Goal: Obtain resource: Download file/media

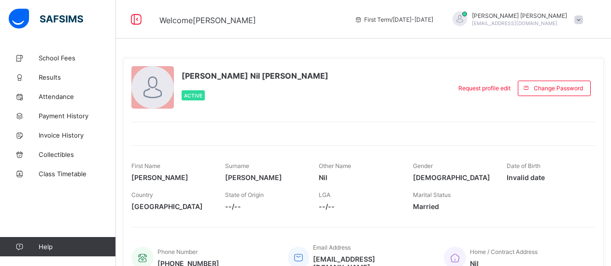
click at [50, 80] on span "Results" at bounding box center [77, 77] width 77 height 8
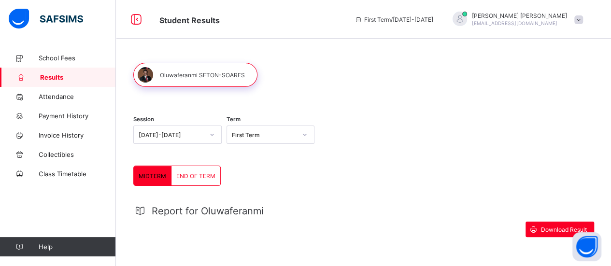
click at [215, 176] on span "END OF TERM" at bounding box center [195, 175] width 39 height 7
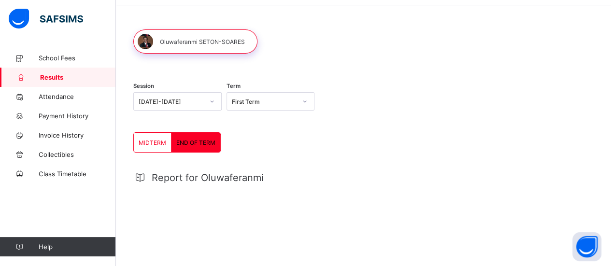
scroll to position [48, 0]
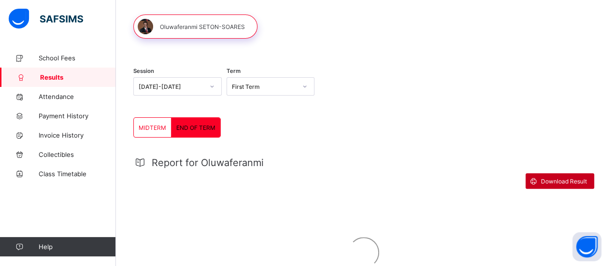
click at [563, 176] on div "Download Result" at bounding box center [559, 180] width 69 height 15
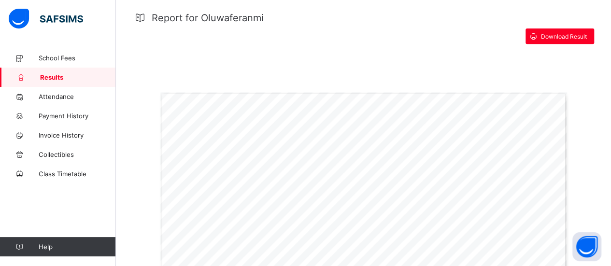
click at [51, 75] on span "Results" at bounding box center [78, 77] width 76 height 8
click at [72, 78] on span "Results" at bounding box center [78, 77] width 76 height 8
click at [62, 76] on span "Results" at bounding box center [78, 77] width 76 height 8
click at [77, 57] on span "School Fees" at bounding box center [77, 58] width 77 height 8
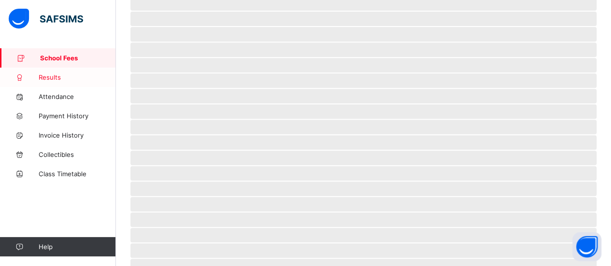
click at [70, 75] on span "Results" at bounding box center [77, 77] width 77 height 8
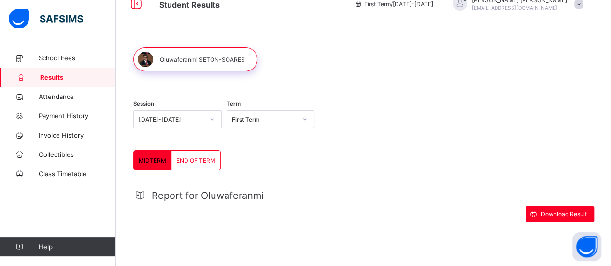
scroll to position [13, 0]
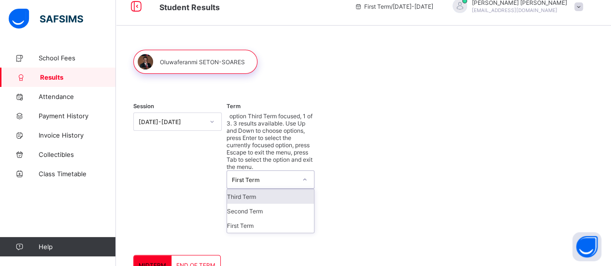
click at [307, 175] on icon at bounding box center [305, 180] width 6 height 10
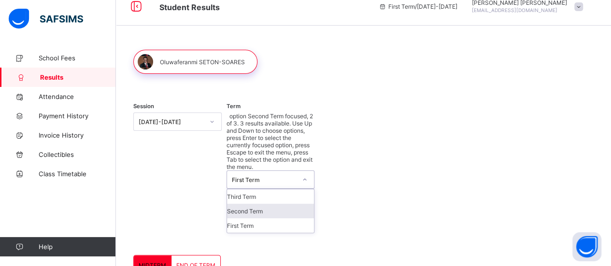
click at [279, 204] on div "Second Term" at bounding box center [270, 211] width 87 height 14
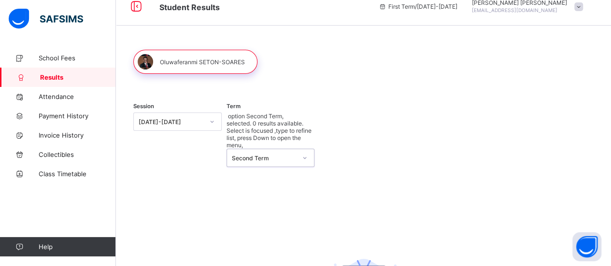
click at [308, 153] on icon at bounding box center [305, 158] width 6 height 10
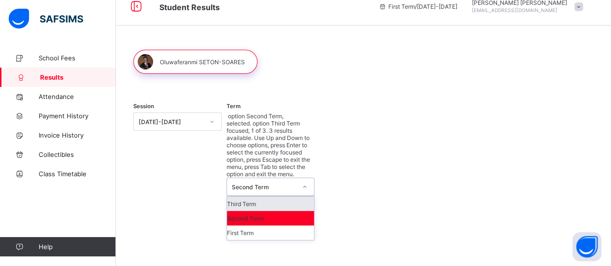
click at [213, 123] on icon at bounding box center [212, 122] width 6 height 10
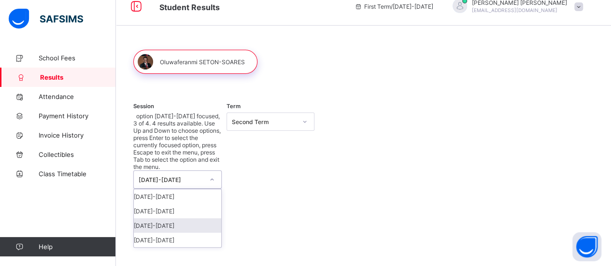
click at [165, 218] on div "[DATE]-[DATE]" at bounding box center [177, 225] width 87 height 14
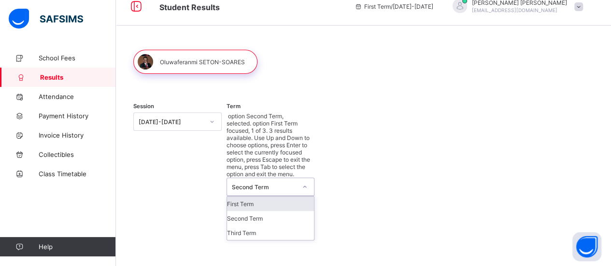
click at [306, 179] on div at bounding box center [304, 186] width 16 height 15
click at [286, 196] on div "First Term" at bounding box center [270, 203] width 87 height 14
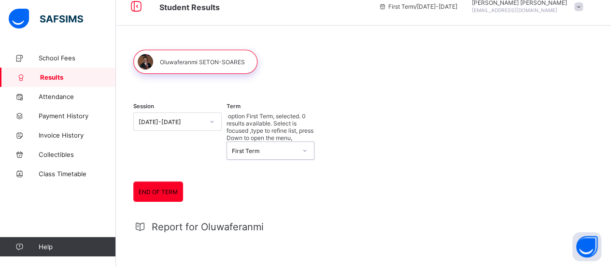
scroll to position [0, 0]
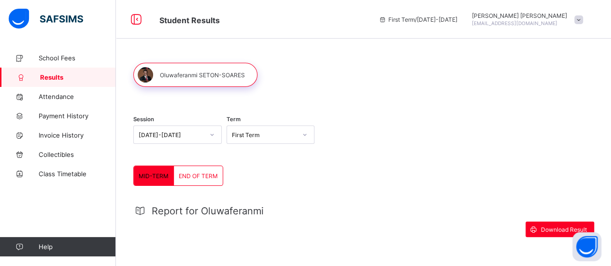
click at [211, 175] on span "END OF TERM" at bounding box center [198, 175] width 39 height 7
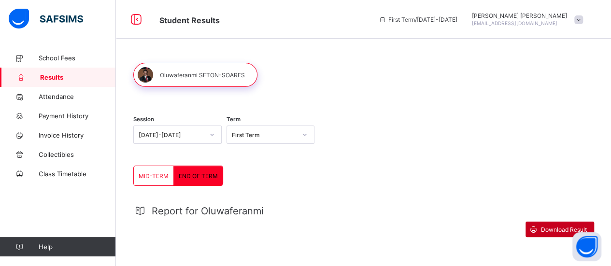
click at [567, 226] on span "Download Result" at bounding box center [564, 229] width 46 height 7
click at [303, 137] on div at bounding box center [304, 134] width 16 height 15
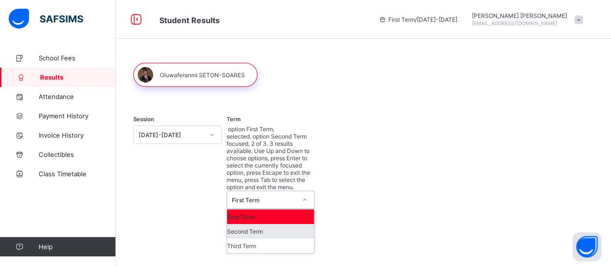
click at [277, 224] on div "Second Term" at bounding box center [270, 231] width 87 height 14
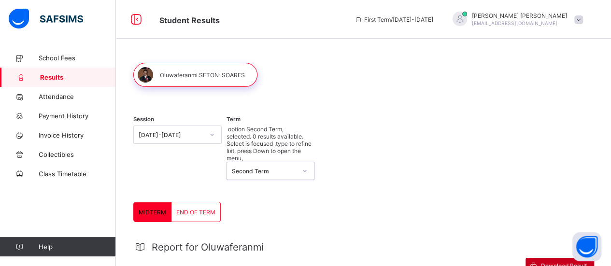
click at [555, 262] on span "Download Result" at bounding box center [564, 265] width 46 height 7
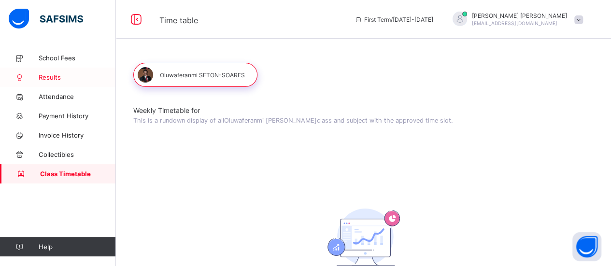
click at [60, 78] on span "Results" at bounding box center [77, 77] width 77 height 8
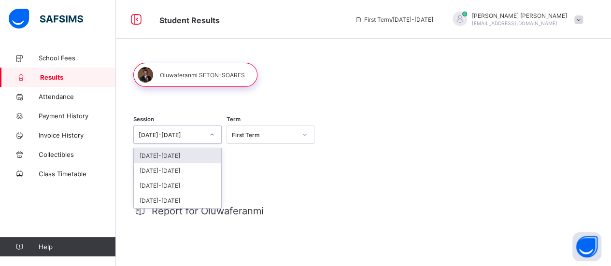
click at [214, 135] on icon at bounding box center [212, 135] width 6 height 10
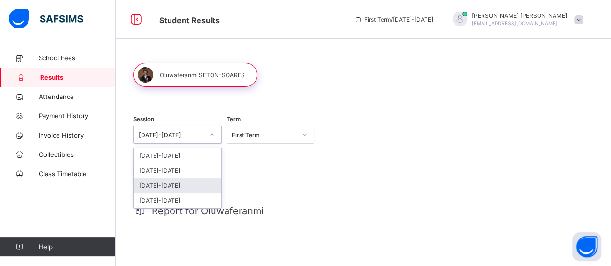
click at [176, 182] on div "[DATE]-[DATE]" at bounding box center [177, 185] width 87 height 15
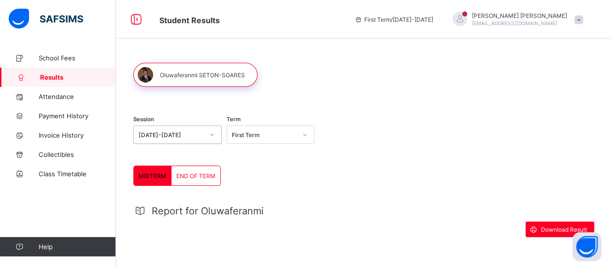
click at [305, 136] on icon at bounding box center [305, 135] width 6 height 10
click at [280, 168] on div "Second Term" at bounding box center [270, 170] width 87 height 15
click at [199, 169] on div "END OF TERM" at bounding box center [195, 175] width 49 height 19
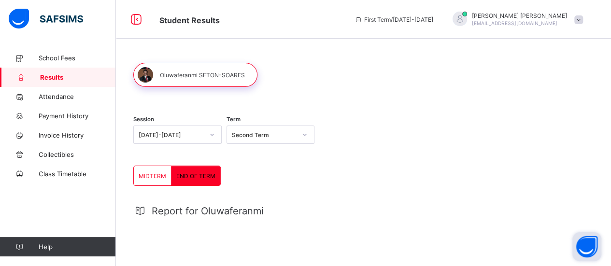
click at [586, 250] on button "Open asap" at bounding box center [586, 246] width 29 height 29
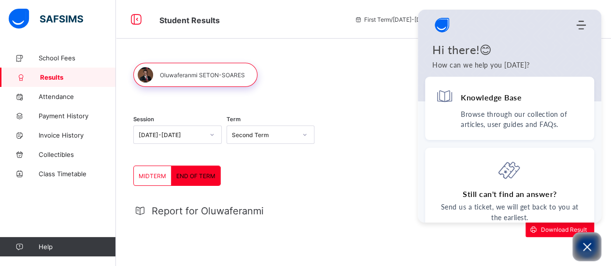
click at [390, 165] on div "Session [DATE]-[DATE] Term Second Term" at bounding box center [363, 135] width 460 height 59
click at [375, 73] on div at bounding box center [363, 75] width 460 height 24
click at [582, 246] on icon "Open asap" at bounding box center [587, 247] width 12 height 12
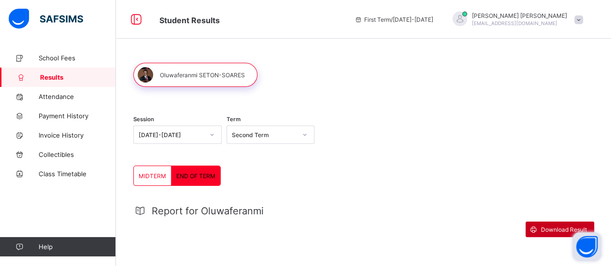
click at [549, 227] on span "Download Result" at bounding box center [564, 229] width 46 height 7
click at [308, 136] on icon at bounding box center [305, 135] width 6 height 10
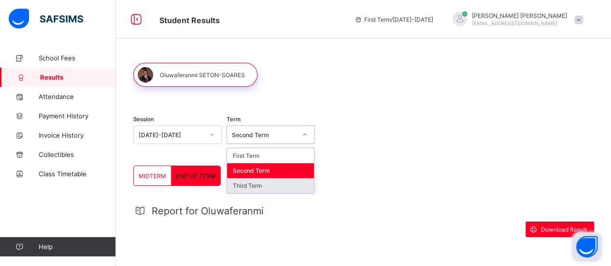
click at [267, 185] on div "Third Term" at bounding box center [270, 185] width 87 height 15
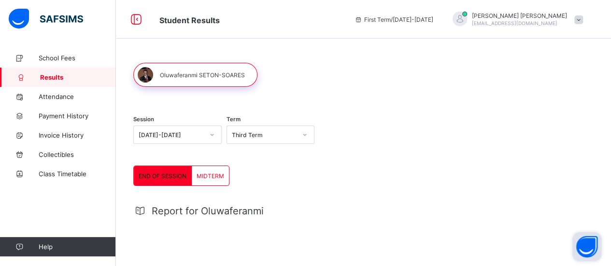
click at [207, 178] on span "MIDTERM" at bounding box center [210, 175] width 28 height 7
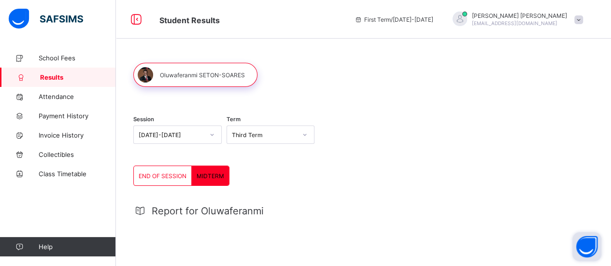
click at [176, 176] on span "END OF SESSION" at bounding box center [163, 175] width 48 height 7
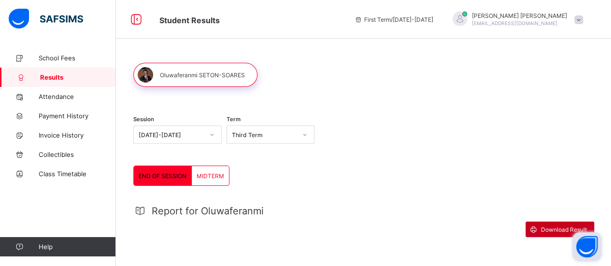
click at [538, 230] on icon at bounding box center [533, 229] width 10 height 9
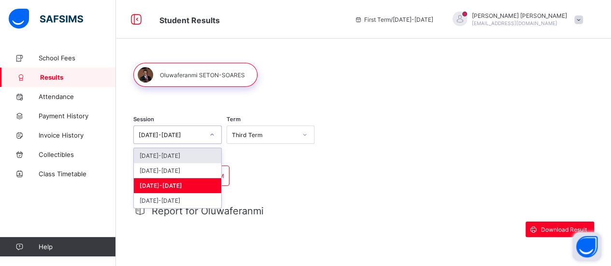
click at [214, 135] on icon at bounding box center [212, 135] width 6 height 10
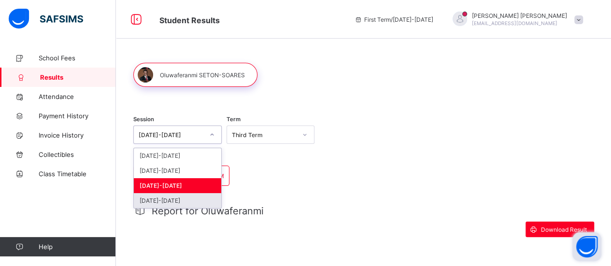
click at [175, 197] on div "[DATE]-[DATE]" at bounding box center [177, 200] width 87 height 15
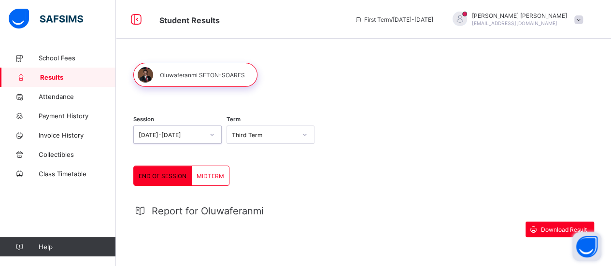
click at [306, 132] on icon at bounding box center [305, 135] width 6 height 10
click at [310, 136] on div at bounding box center [304, 134] width 16 height 15
click at [304, 138] on div at bounding box center [304, 134] width 16 height 15
click at [221, 180] on div "MIDTERM" at bounding box center [210, 175] width 37 height 19
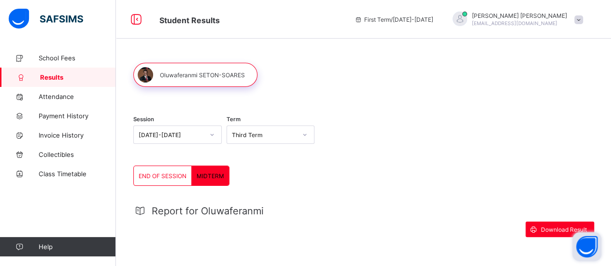
click at [167, 175] on span "END OF SESSION" at bounding box center [163, 175] width 48 height 7
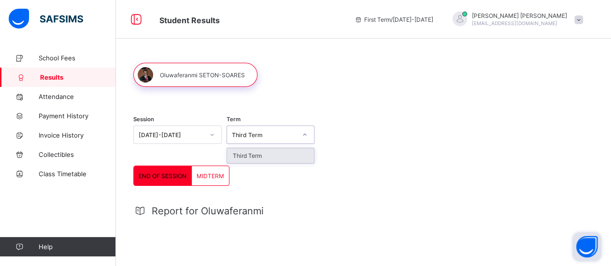
click at [305, 134] on icon at bounding box center [305, 135] width 6 height 10
click at [258, 151] on div "Third Term" at bounding box center [270, 155] width 87 height 15
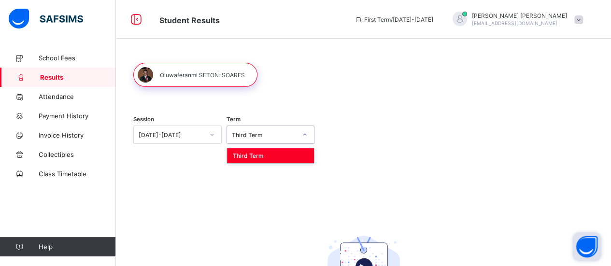
click at [303, 134] on div at bounding box center [304, 134] width 16 height 15
click at [309, 131] on div at bounding box center [304, 134] width 16 height 15
click at [303, 134] on div at bounding box center [304, 134] width 16 height 15
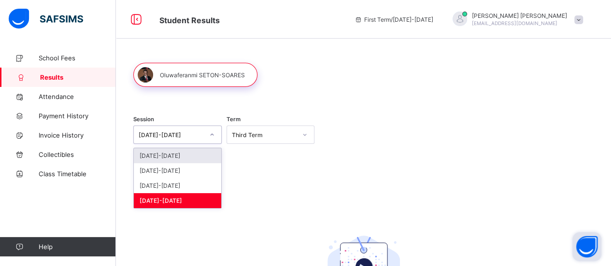
click at [215, 135] on icon at bounding box center [212, 135] width 6 height 10
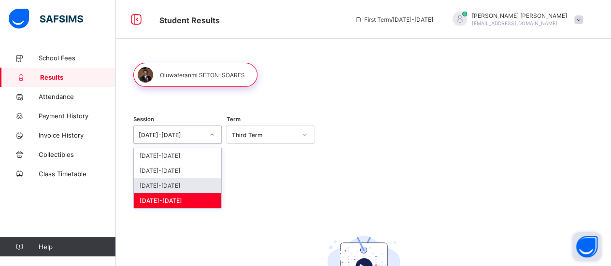
click at [189, 181] on div "[DATE]-[DATE]" at bounding box center [177, 185] width 87 height 15
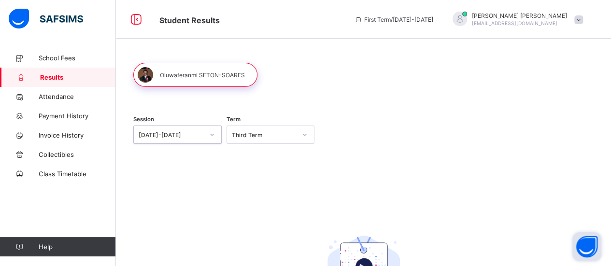
click at [217, 135] on div at bounding box center [212, 134] width 16 height 15
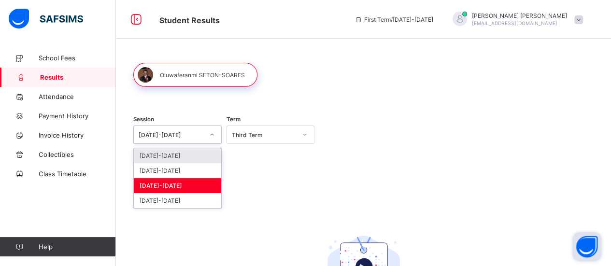
click at [187, 155] on div "[DATE]-[DATE]" at bounding box center [177, 155] width 87 height 15
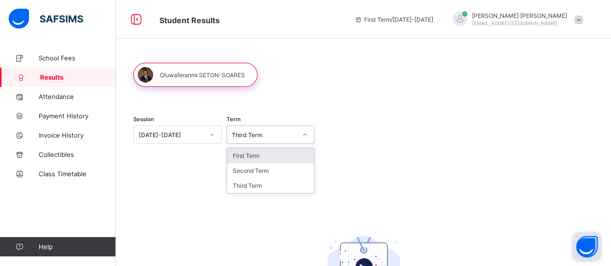
click at [305, 133] on icon at bounding box center [305, 135] width 6 height 10
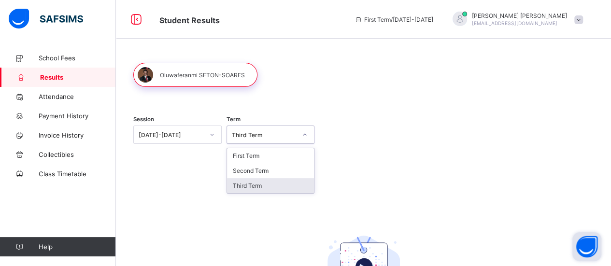
click at [271, 181] on div "Third Term" at bounding box center [270, 185] width 87 height 15
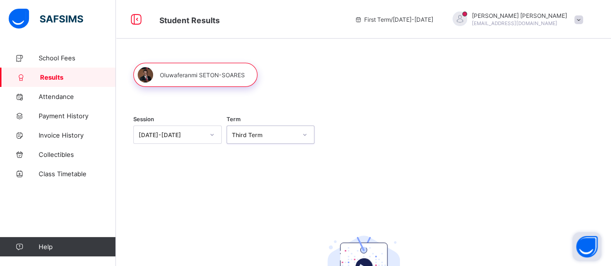
click at [311, 136] on div at bounding box center [304, 134] width 16 height 15
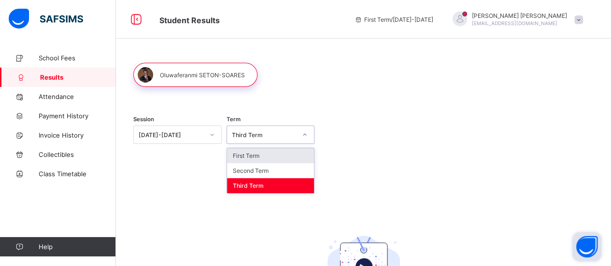
click at [294, 150] on div "First Term" at bounding box center [270, 155] width 87 height 15
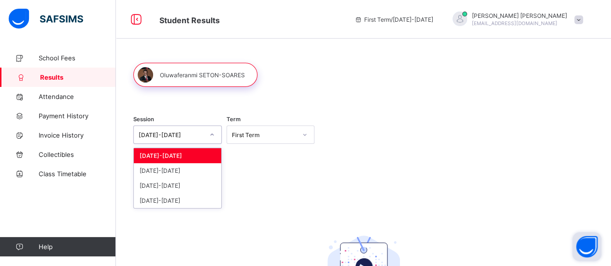
click at [216, 136] on div at bounding box center [212, 134] width 16 height 15
click at [191, 169] on div "[DATE]-[DATE]" at bounding box center [177, 170] width 87 height 15
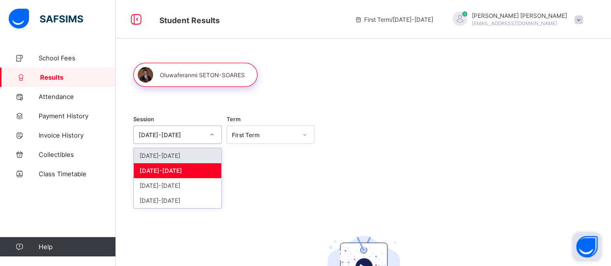
click at [214, 140] on div at bounding box center [212, 134] width 16 height 15
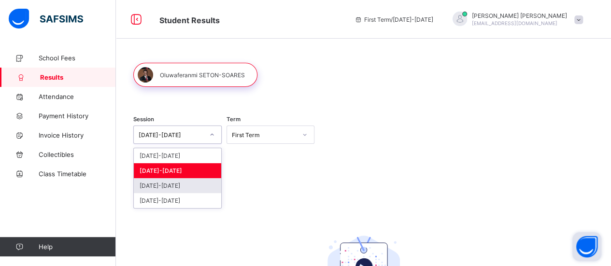
click at [183, 183] on div "[DATE]-[DATE]" at bounding box center [177, 185] width 87 height 15
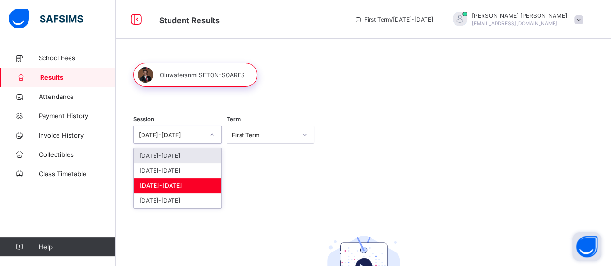
click at [217, 135] on div at bounding box center [212, 134] width 16 height 15
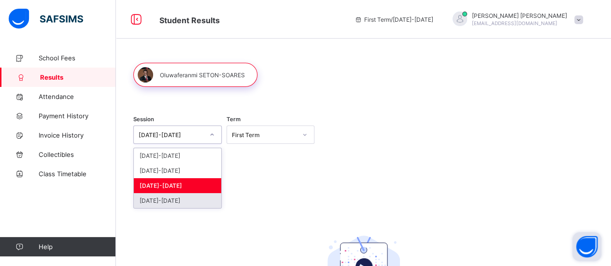
click at [189, 201] on div "[DATE]-[DATE]" at bounding box center [177, 200] width 87 height 15
